Goal: Task Accomplishment & Management: Manage account settings

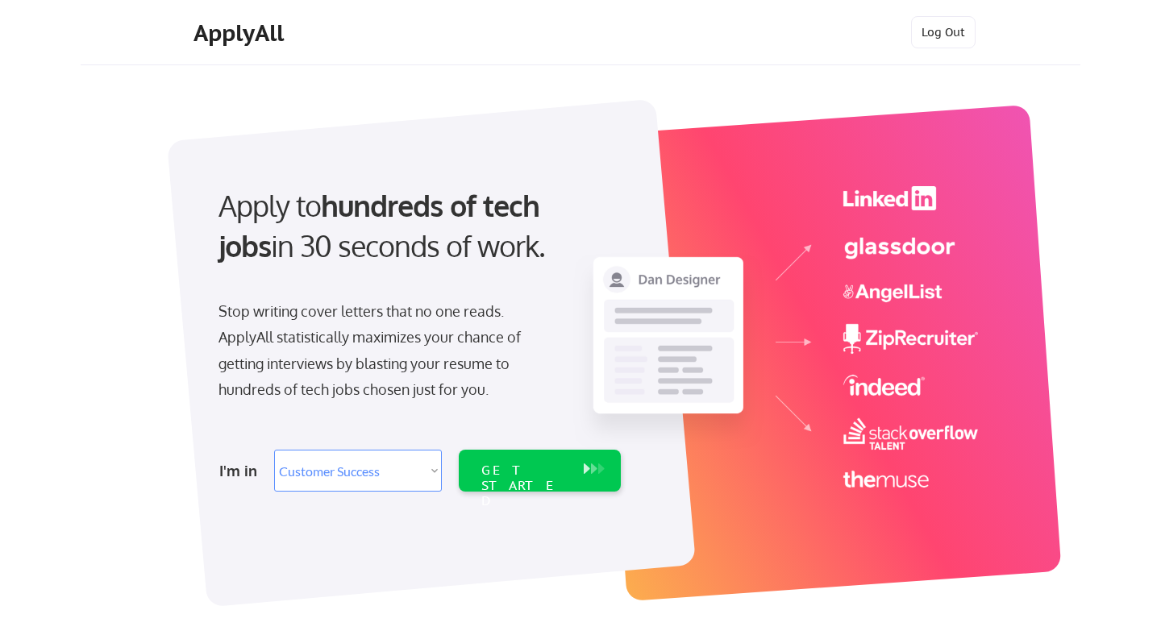
select select ""sales""
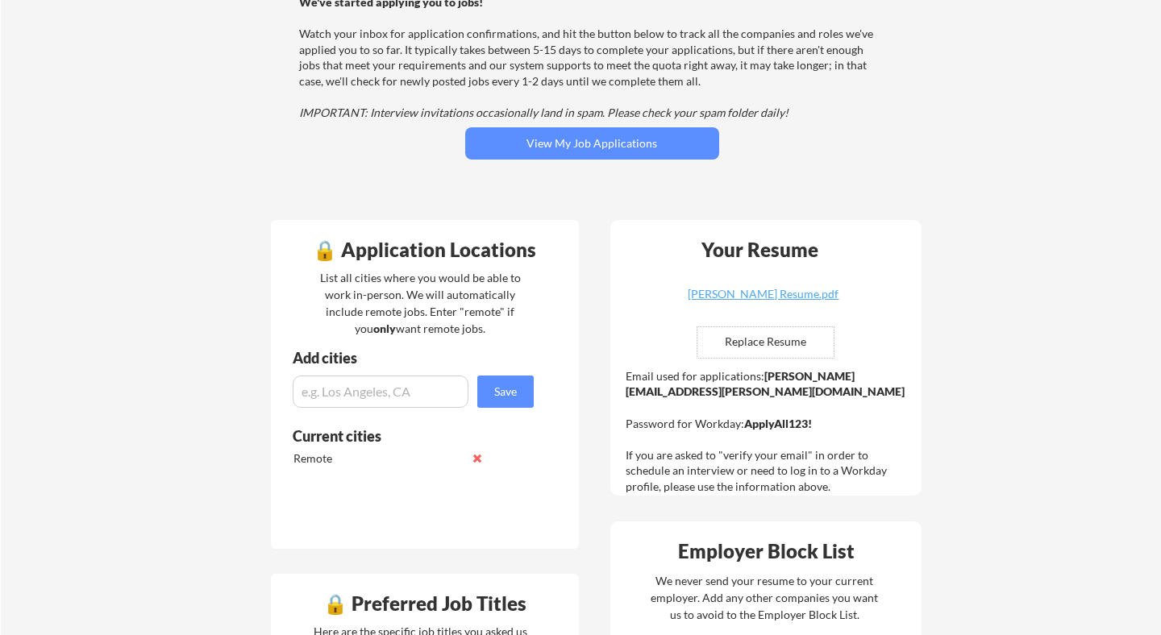
scroll to position [190, 0]
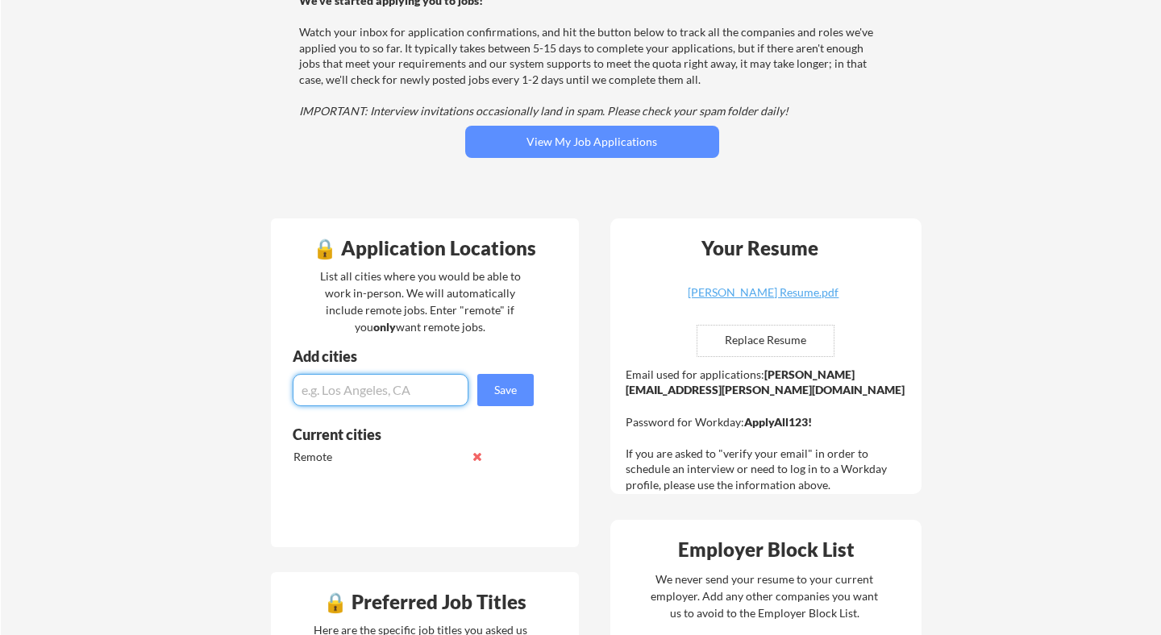
click at [406, 390] on input "input" at bounding box center [381, 390] width 176 height 32
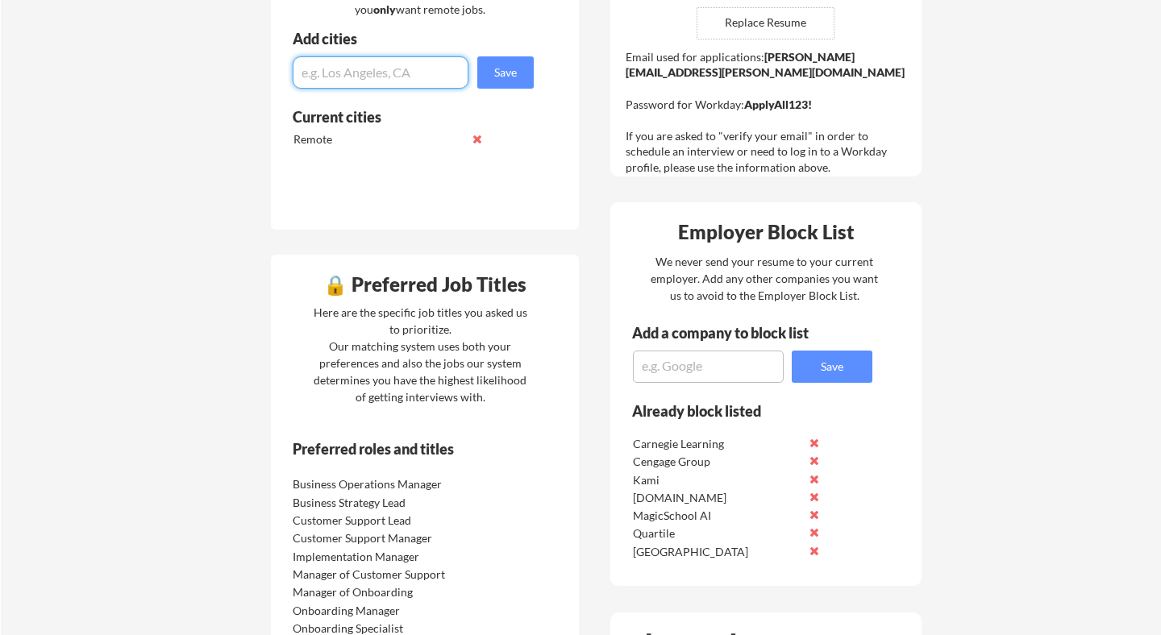
scroll to position [523, 0]
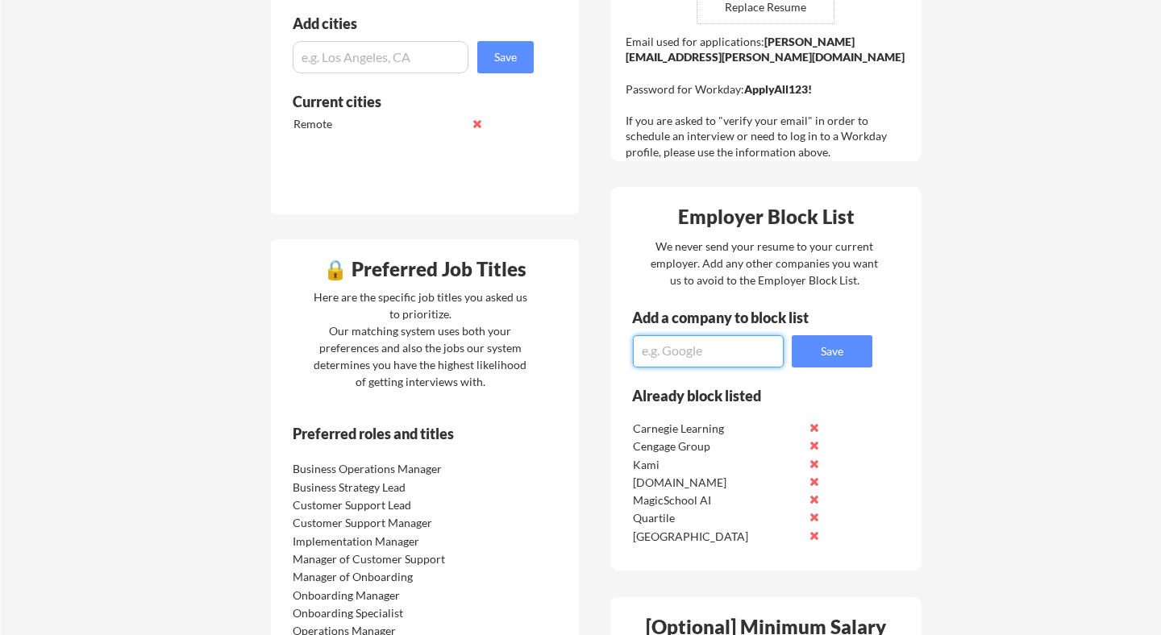
click at [689, 360] on textarea at bounding box center [708, 351] width 151 height 32
click at [727, 361] on textarea "amplify" at bounding box center [708, 351] width 151 height 32
drag, startPoint x: 727, startPoint y: 361, endPoint x: 606, endPoint y: 358, distance: 121.8
click at [633, 358] on textarea "amplify" at bounding box center [708, 351] width 151 height 32
type textarea "Amplify"
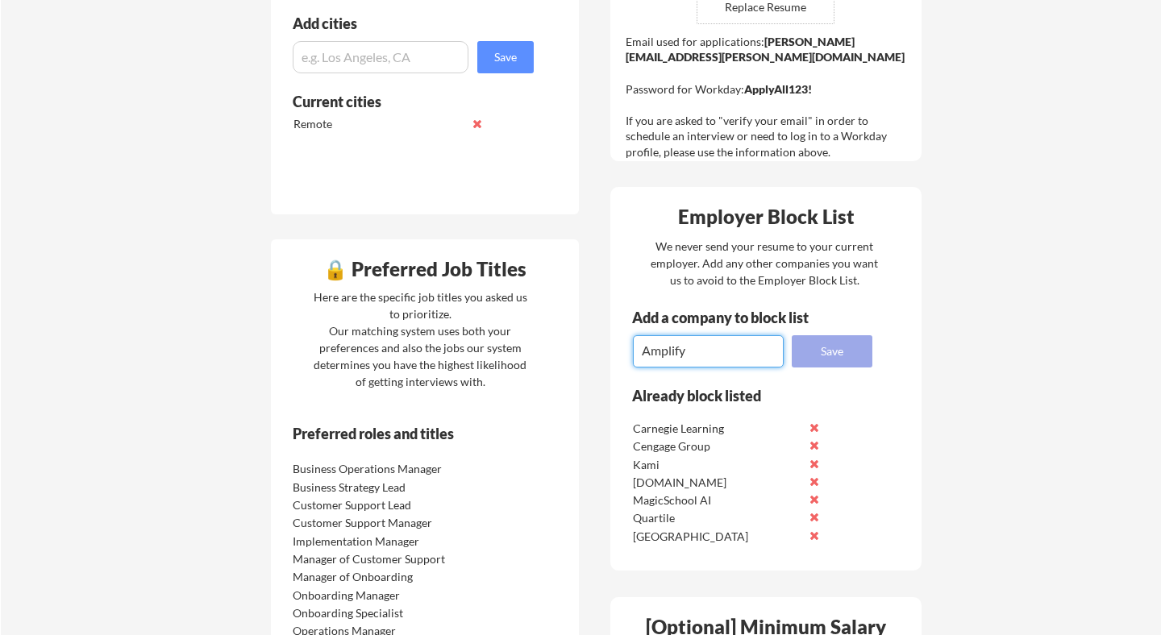
click at [833, 357] on button "Save" at bounding box center [832, 351] width 81 height 32
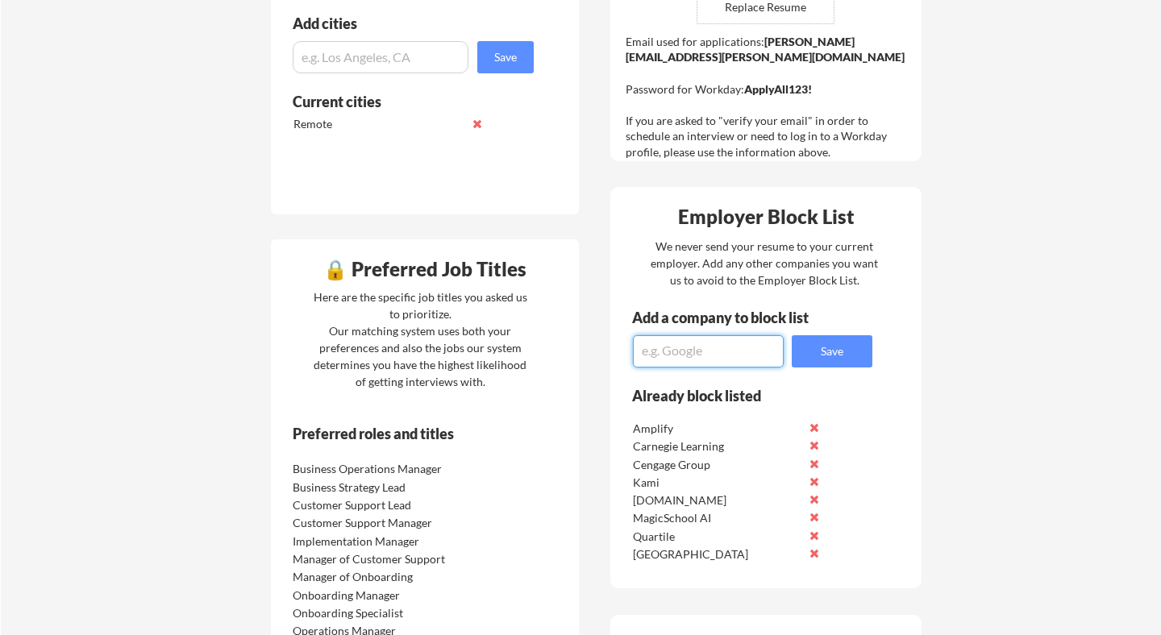
click at [748, 342] on textarea at bounding box center [708, 351] width 151 height 32
type textarea "ed2go"
click at [850, 349] on button "Save" at bounding box center [832, 351] width 81 height 32
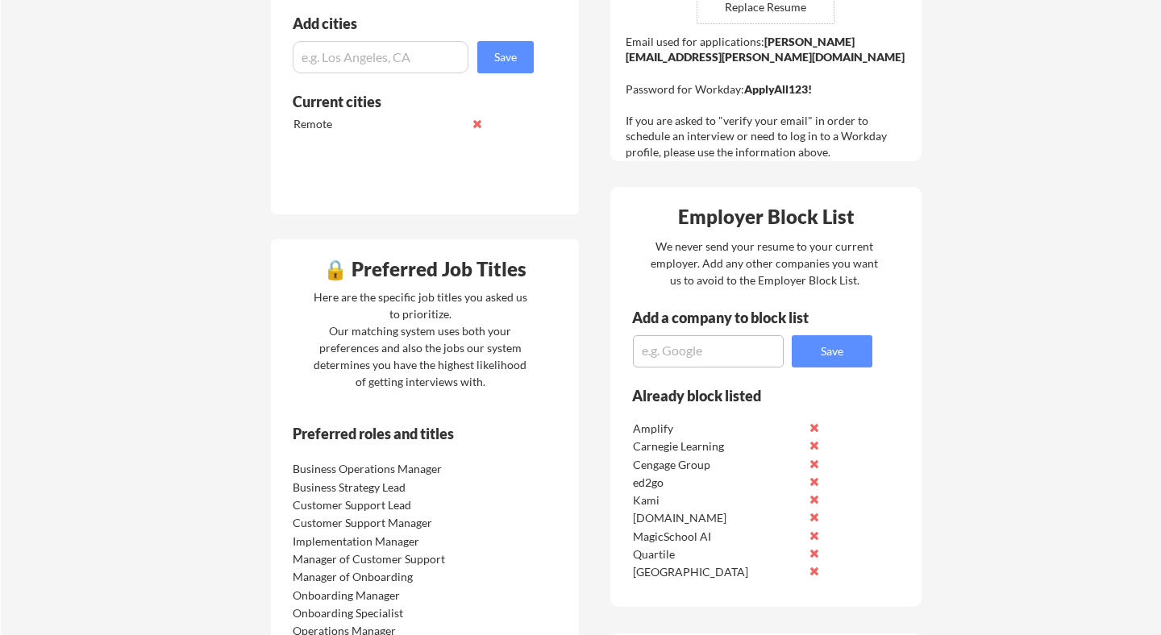
click at [682, 354] on textarea at bounding box center [708, 351] width 151 height 32
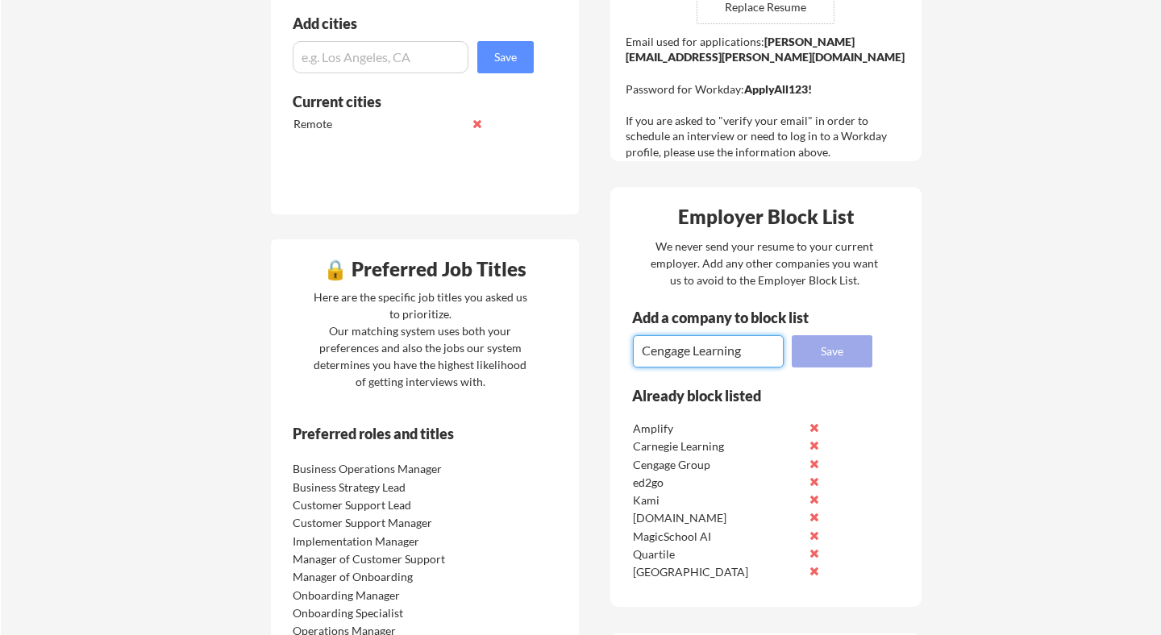
type textarea "Cengage Learning"
click at [806, 355] on button "Save" at bounding box center [832, 351] width 81 height 32
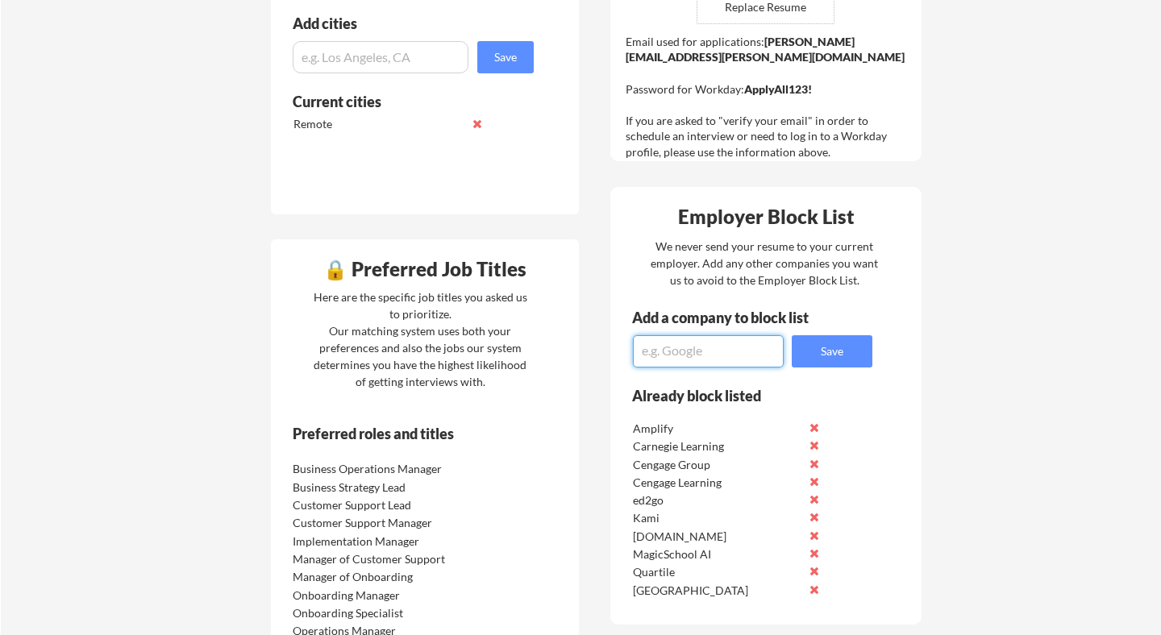
click at [712, 354] on textarea at bounding box center [708, 351] width 151 height 32
type textarea "D"
type textarea "ClassDojo"
click at [871, 356] on button "Save" at bounding box center [832, 351] width 81 height 32
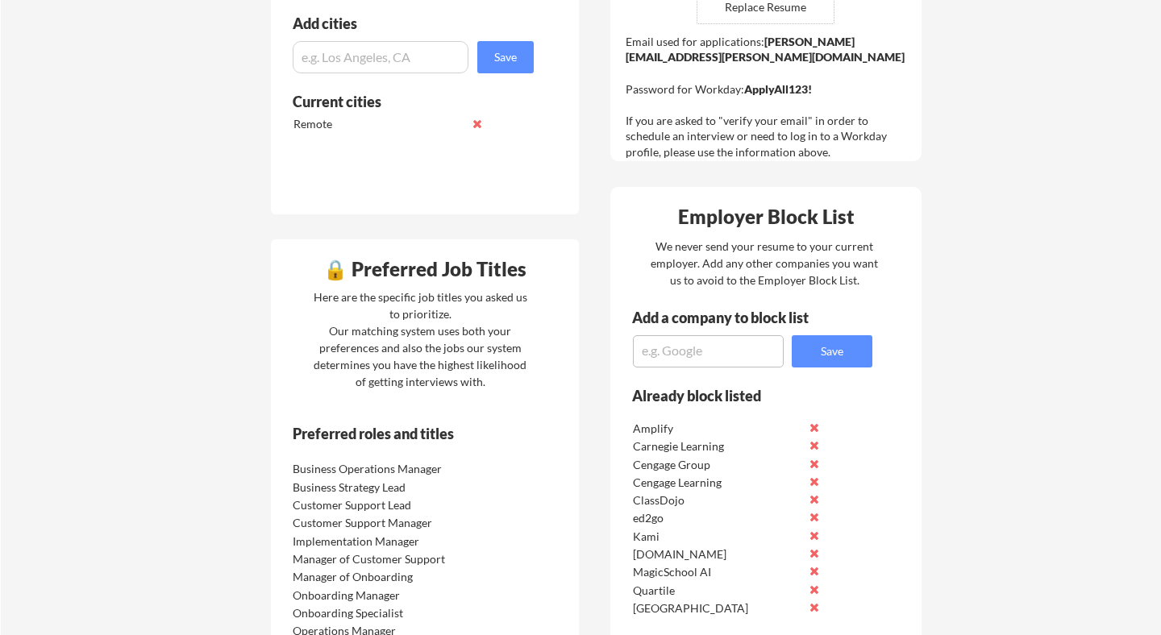
click at [728, 362] on textarea at bounding box center [708, 351] width 151 height 32
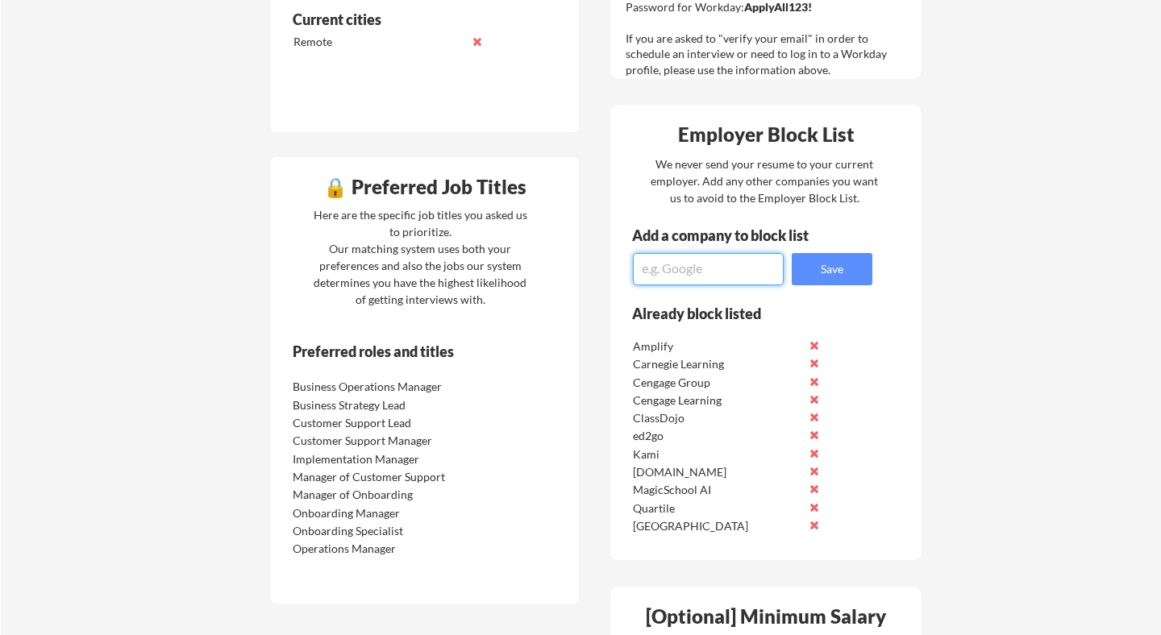
scroll to position [606, 0]
type textarea "Imagine Learning"
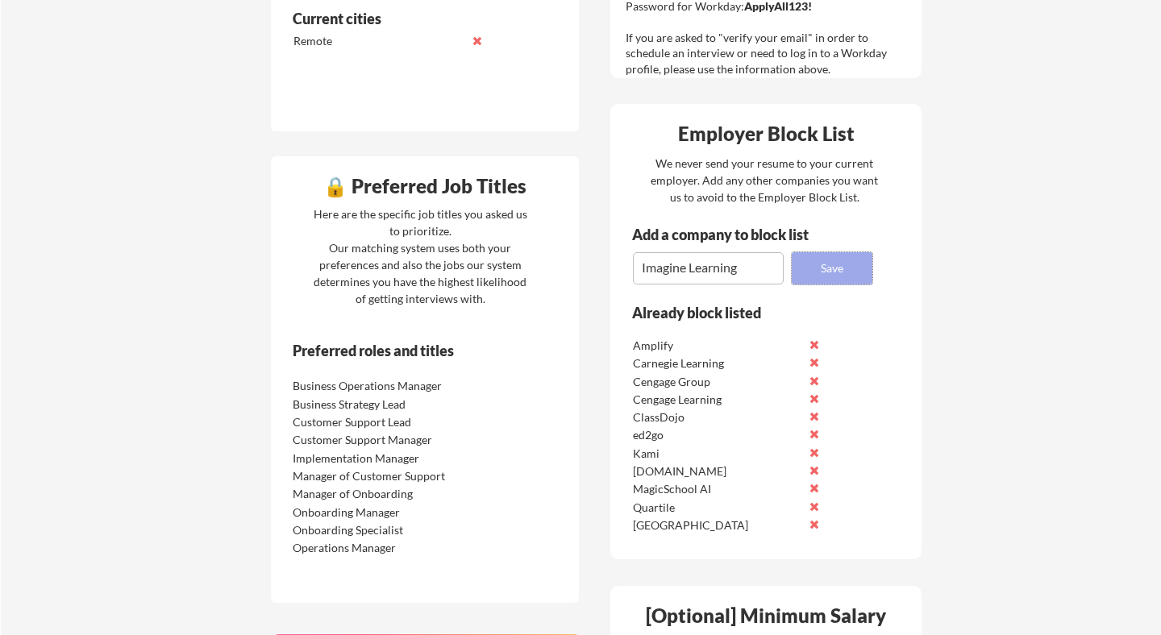
click at [862, 271] on button "Save" at bounding box center [832, 268] width 81 height 32
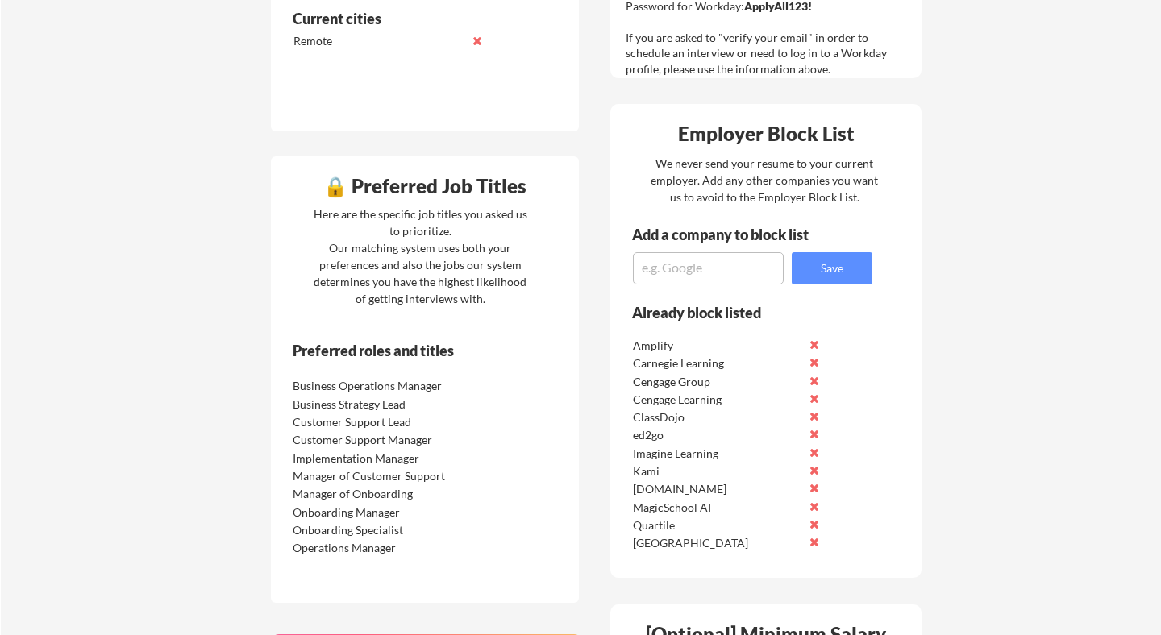
click at [760, 277] on textarea at bounding box center [708, 268] width 151 height 32
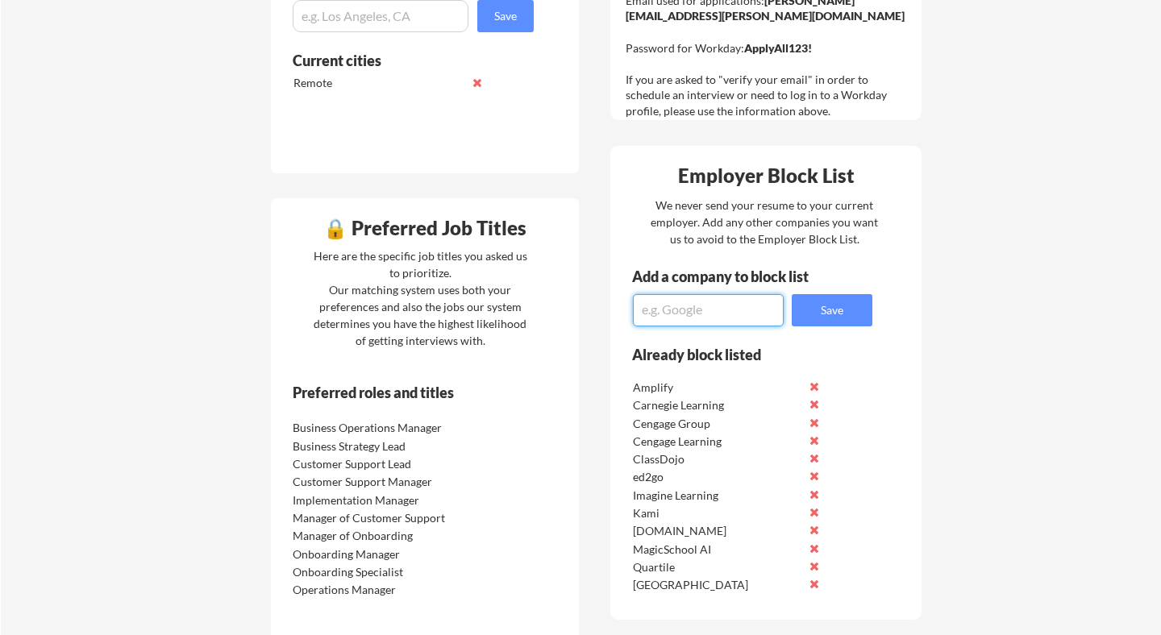
scroll to position [563, 0]
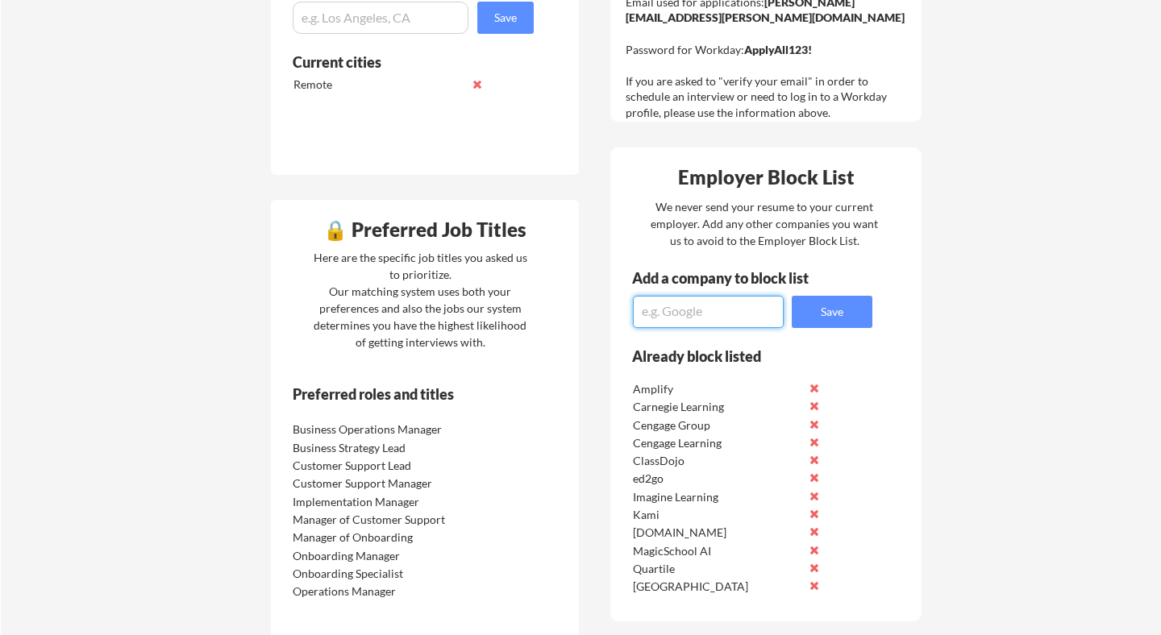
click at [682, 318] on textarea at bounding box center [708, 312] width 151 height 32
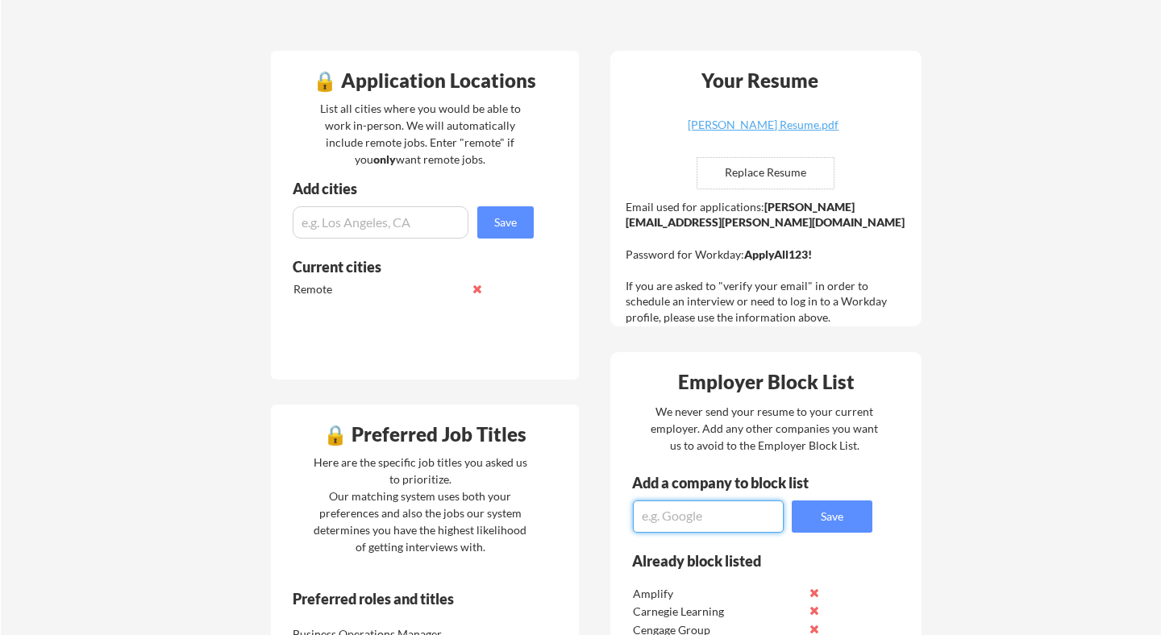
scroll to position [0, 0]
